Goal: Information Seeking & Learning: Learn about a topic

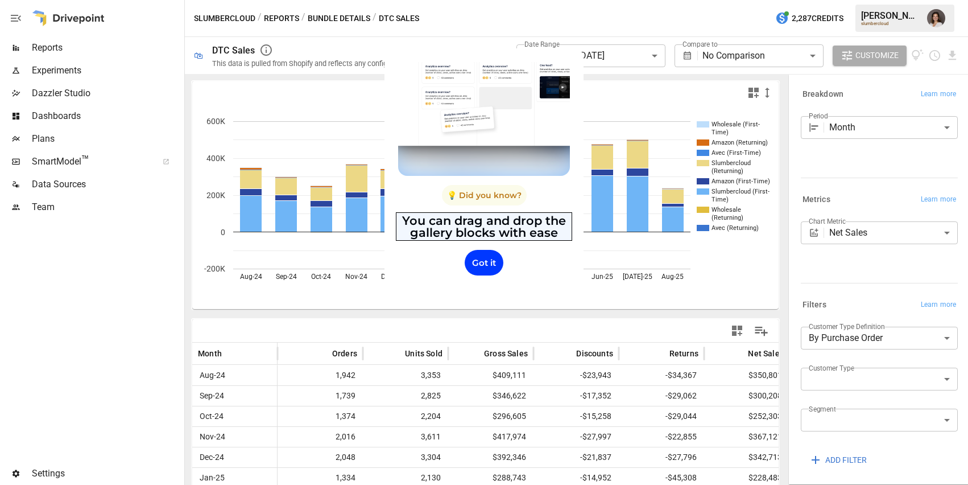
click at [481, 221] on span "You can drag and drop the gallery blocks with ease" at bounding box center [484, 226] width 164 height 26
click at [466, 254] on div "Got it" at bounding box center [484, 263] width 172 height 26
click at [483, 259] on div "Got it" at bounding box center [484, 263] width 39 height 26
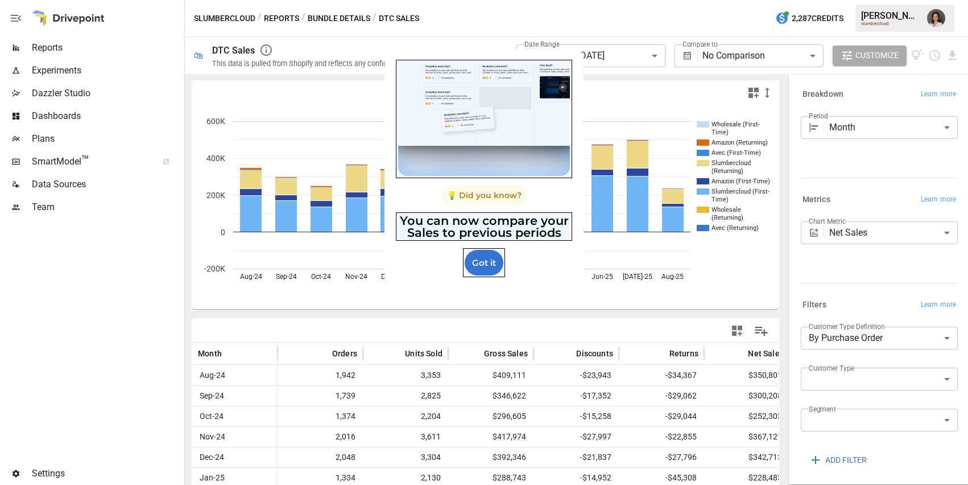
click at [508, 123] on div at bounding box center [484, 119] width 172 height 114
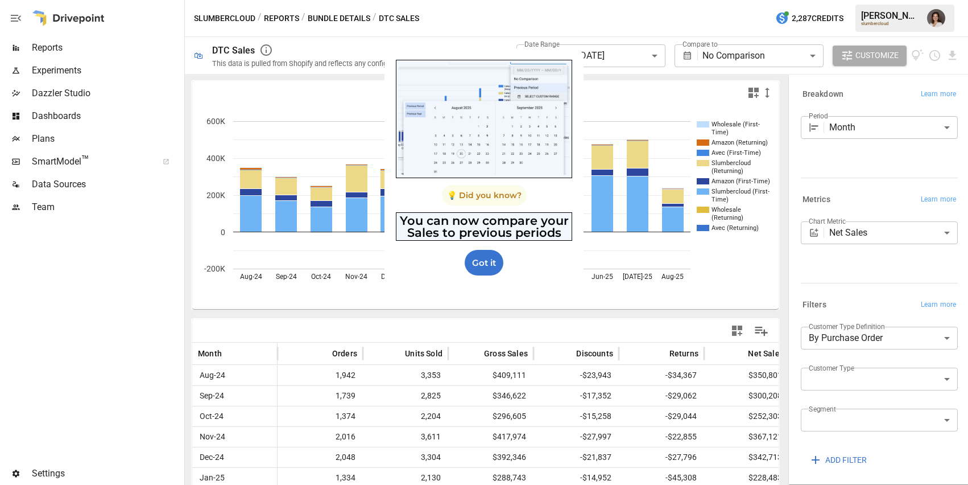
click at [446, 230] on p "You can now compare your Sales to previous periods" at bounding box center [484, 226] width 172 height 24
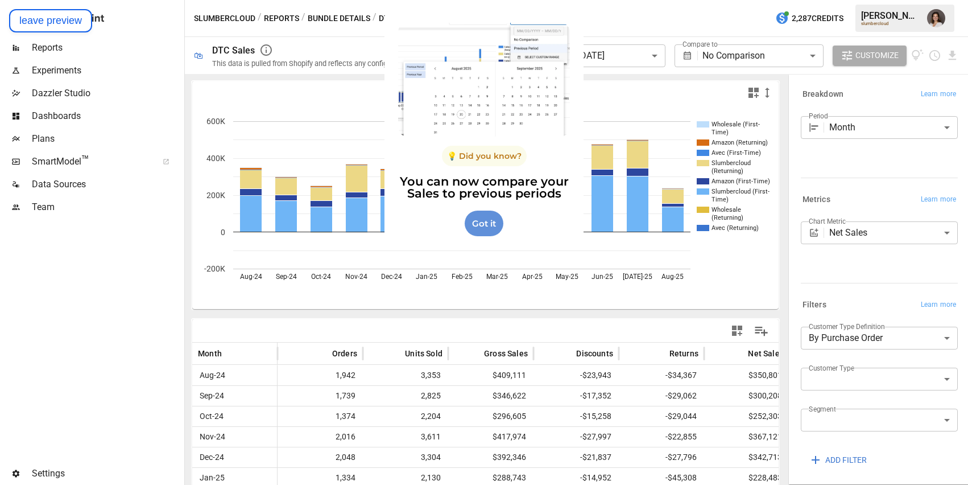
click at [473, 228] on div "Got it" at bounding box center [484, 224] width 39 height 26
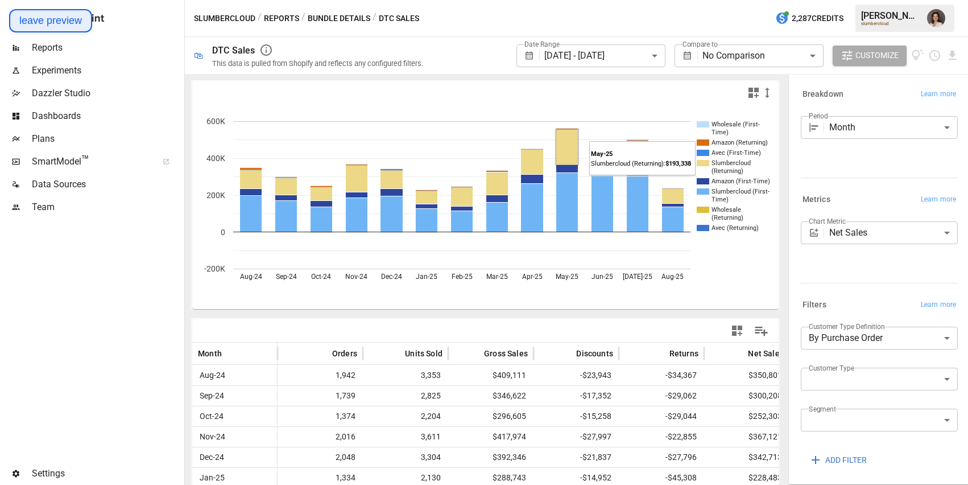
click at [59, 23] on button "leave preview" at bounding box center [50, 20] width 83 height 23
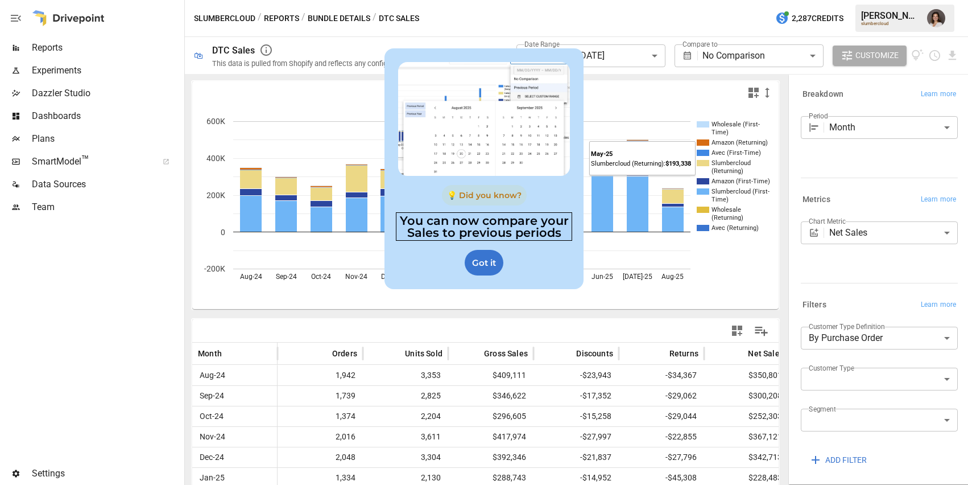
click at [485, 218] on p "You can now compare your Sales to previous periods" at bounding box center [484, 226] width 172 height 24
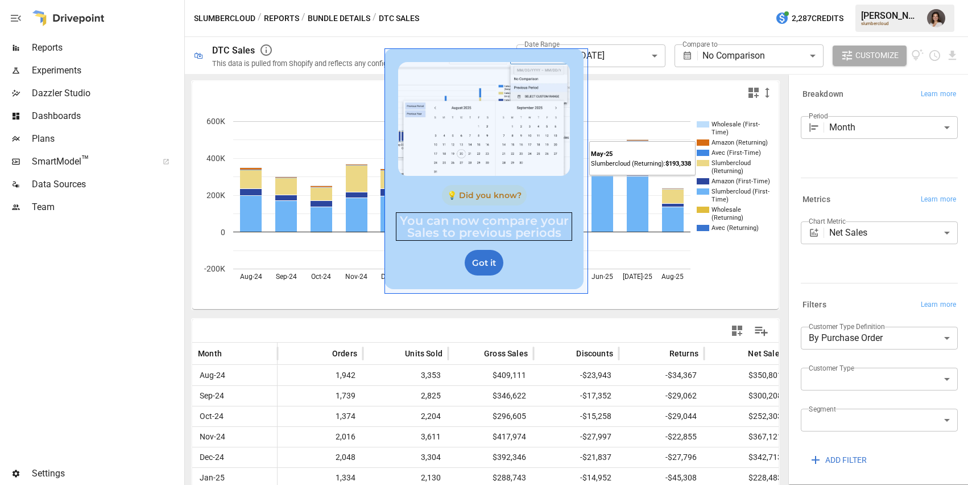
click at [553, 270] on div "Got it" at bounding box center [484, 263] width 172 height 26
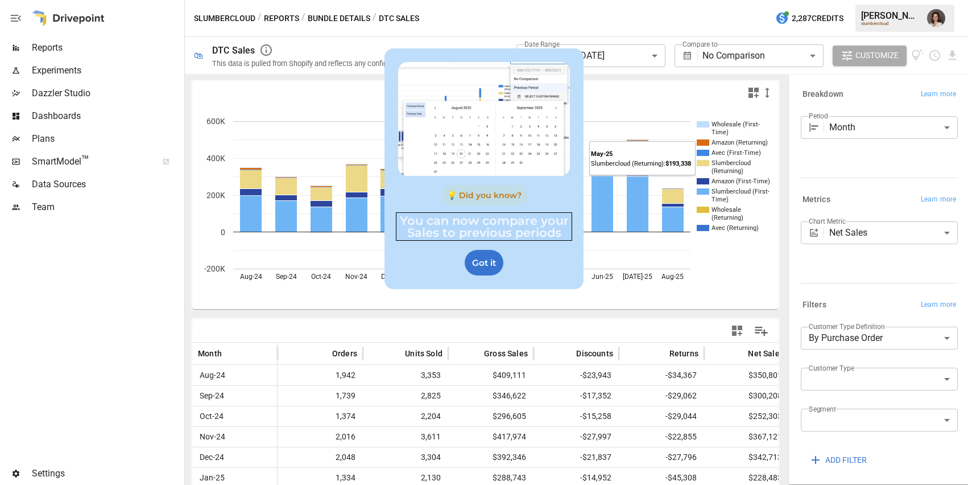
click at [486, 224] on p "You can now compare your Sales to previous periods" at bounding box center [484, 226] width 172 height 24
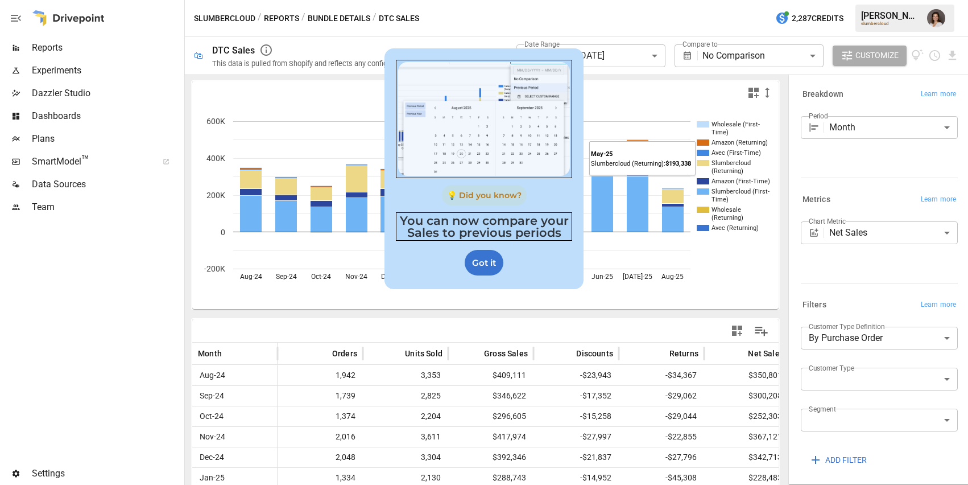
click at [448, 83] on div at bounding box center [484, 119] width 172 height 114
